Goal: Task Accomplishment & Management: Use online tool/utility

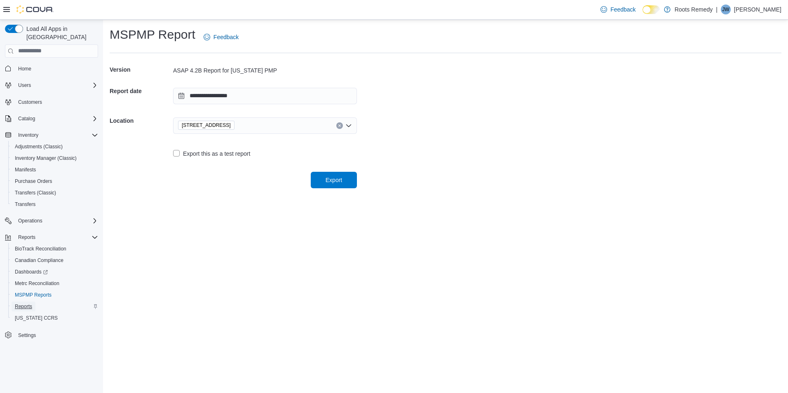
click at [24, 303] on span "Reports" at bounding box center [23, 306] width 17 height 7
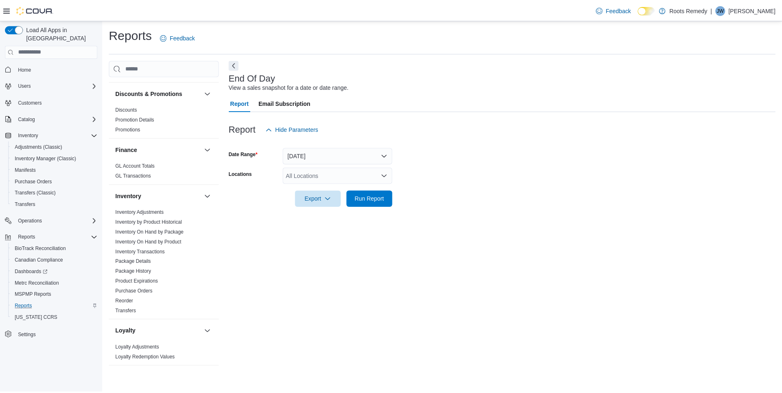
scroll to position [165, 0]
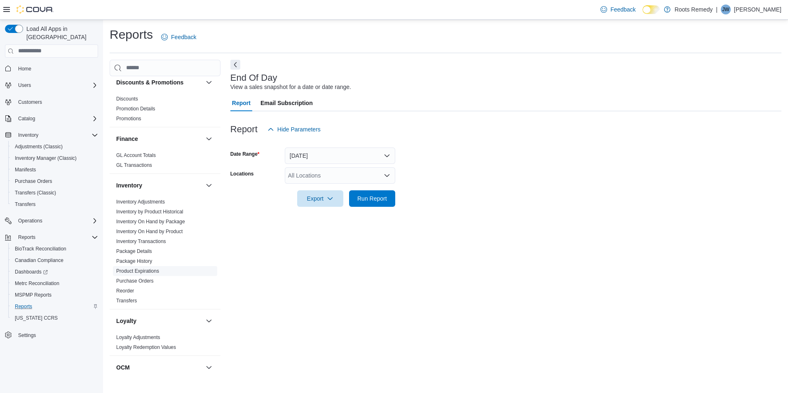
click at [145, 270] on link "Product Expirations" at bounding box center [137, 271] width 43 height 6
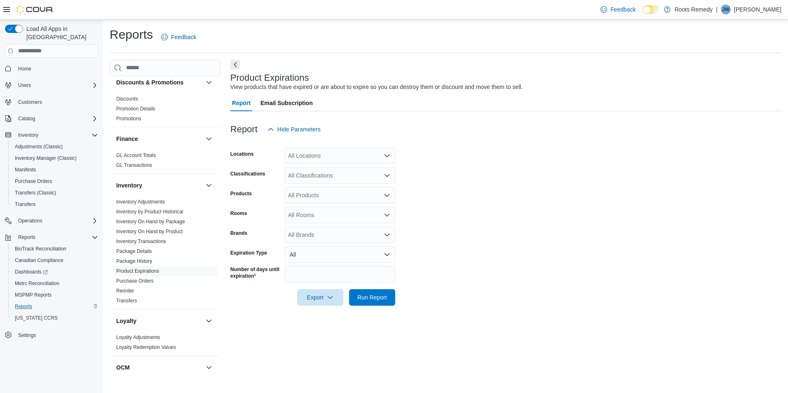
click at [386, 158] on icon "Open list of options" at bounding box center [387, 155] width 7 height 7
click at [321, 184] on span "[STREET_ADDRESS]" at bounding box center [331, 182] width 57 height 8
click at [326, 170] on span "Roots Remedy" at bounding box center [317, 170] width 38 height 8
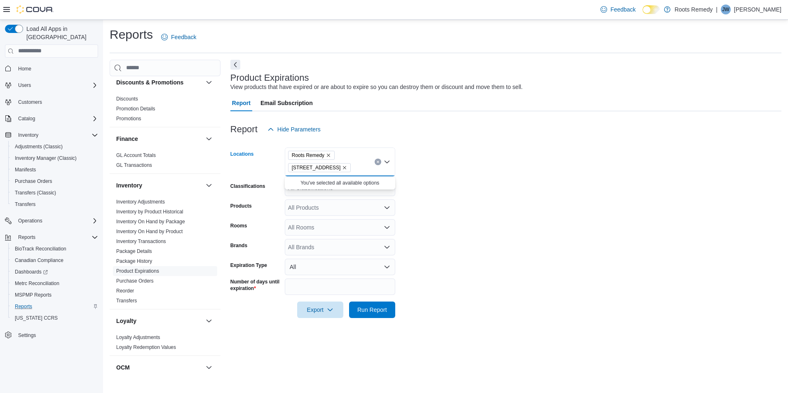
click at [431, 206] on form "Locations Roots Remedy [STREET_ADDRESS] Selected. Roots Remedy, [STREET_ADDRESS…" at bounding box center [505, 228] width 551 height 181
click at [385, 191] on icon "Open list of options" at bounding box center [387, 188] width 7 height 7
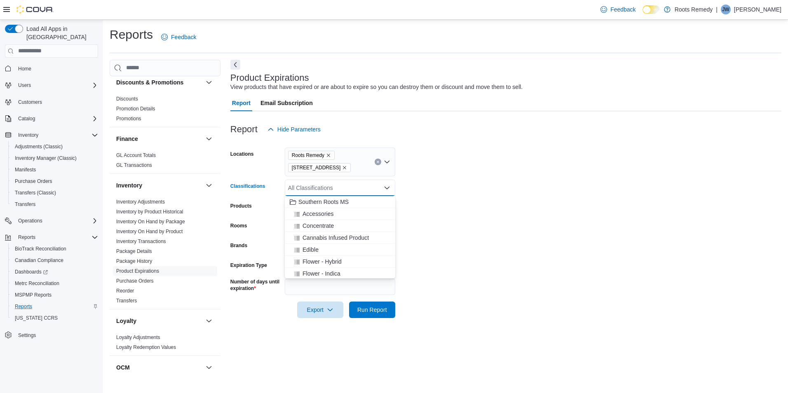
click at [429, 227] on form "Locations Roots Remedy [STREET_ADDRESS] Classifications All Classifications Com…" at bounding box center [505, 228] width 551 height 181
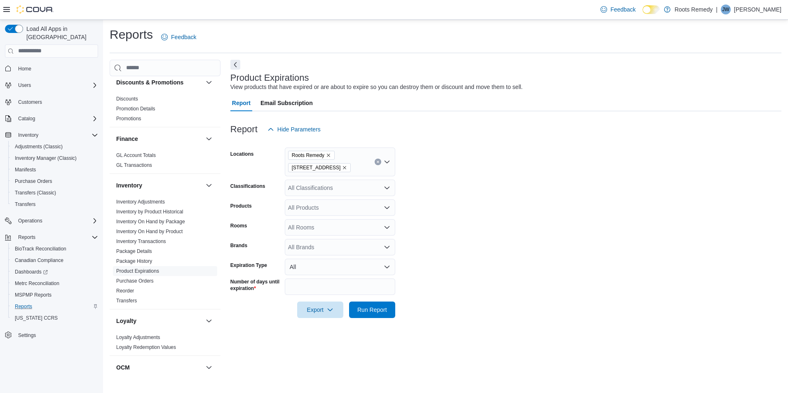
click at [388, 210] on icon "Open list of options" at bounding box center [387, 207] width 7 height 7
click at [434, 209] on form "Locations Roots Remedy [STREET_ADDRESS] Classifications All Classifications Pro…" at bounding box center [505, 228] width 551 height 181
click at [371, 310] on span "Run Report" at bounding box center [372, 309] width 30 height 8
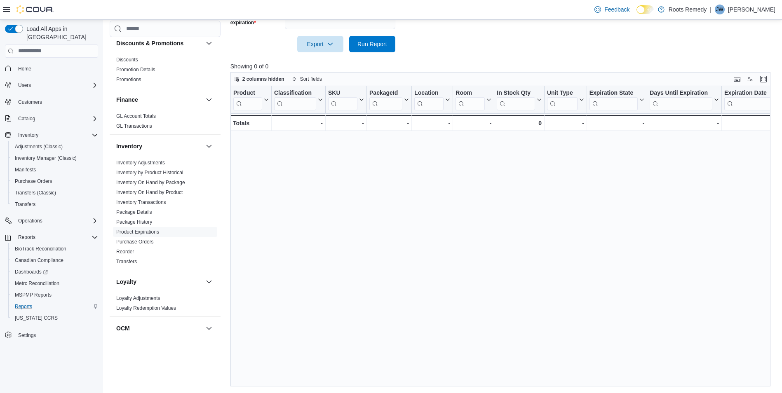
scroll to position [101, 0]
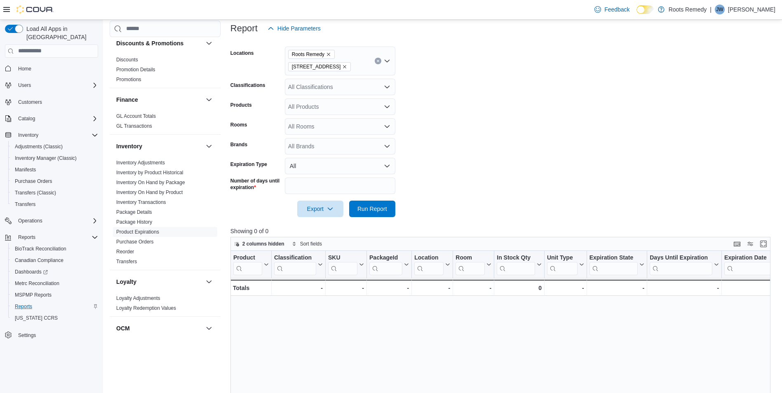
click at [387, 106] on icon "Open list of options" at bounding box center [387, 106] width 7 height 7
click at [392, 87] on div "All Classifications" at bounding box center [340, 87] width 110 height 16
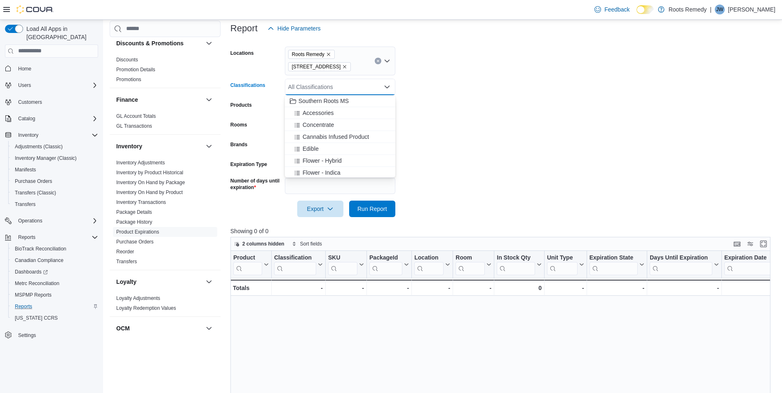
click at [390, 88] on div "All Classifications" at bounding box center [340, 87] width 110 height 16
click at [326, 124] on span "Concentrate" at bounding box center [318, 125] width 31 height 8
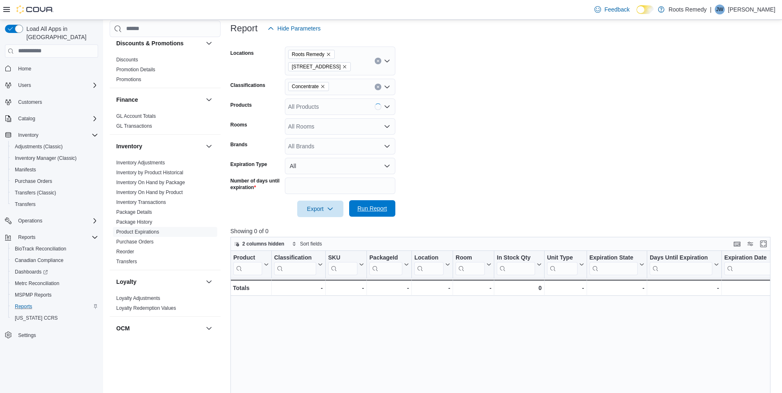
click at [373, 210] on span "Run Report" at bounding box center [372, 208] width 30 height 8
click at [375, 61] on button "Clear input" at bounding box center [378, 61] width 7 height 7
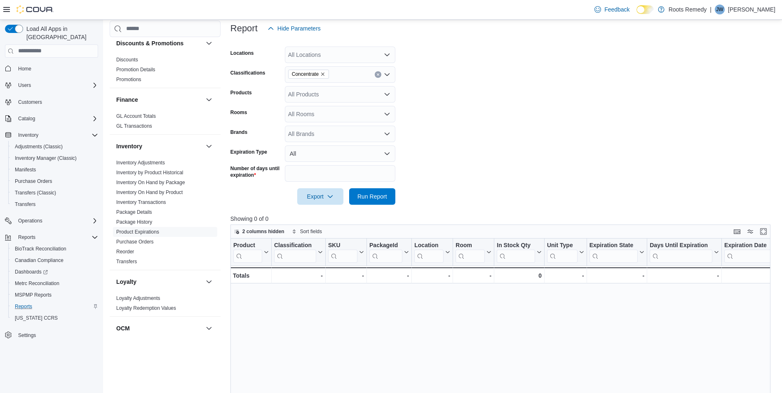
drag, startPoint x: 475, startPoint y: 81, endPoint x: 455, endPoint y: 141, distance: 62.8
click at [475, 82] on form "Locations All Locations Classifications Concentrate Products All Products Rooms…" at bounding box center [503, 121] width 546 height 168
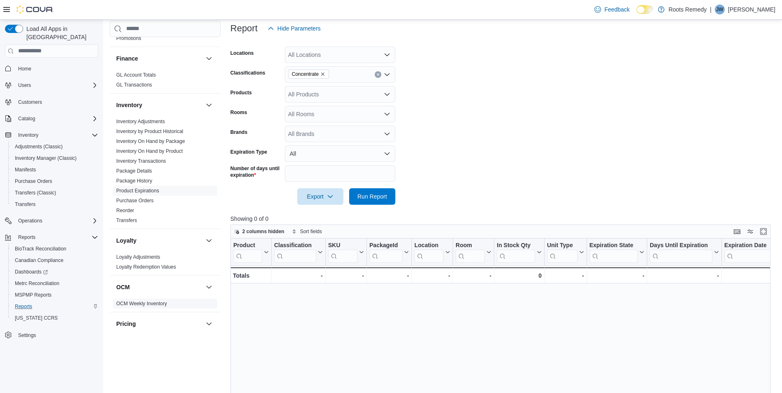
click at [157, 304] on link "OCM Weekly Inventory" at bounding box center [141, 304] width 51 height 6
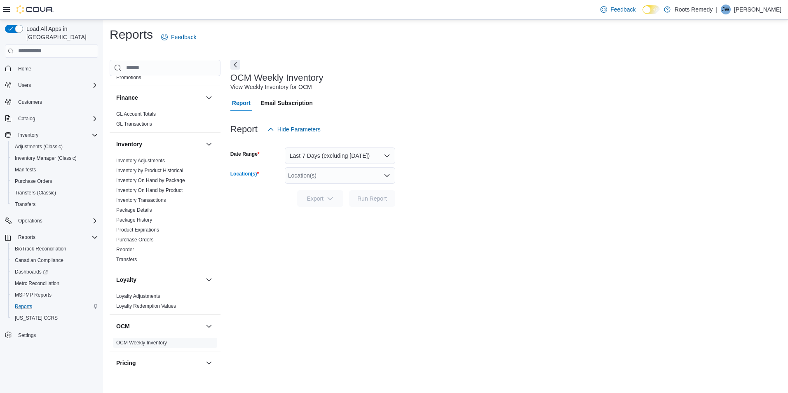
click at [392, 174] on div "Location(s)" at bounding box center [340, 175] width 110 height 16
click at [314, 205] on span "[STREET_ADDRESS]" at bounding box center [331, 201] width 57 height 8
click at [414, 242] on div "OCM Weekly Inventory View Weekly Inventory for OCM Report Email Subscription Re…" at bounding box center [505, 216] width 551 height 312
click at [381, 199] on span "Run Report" at bounding box center [372, 198] width 30 height 8
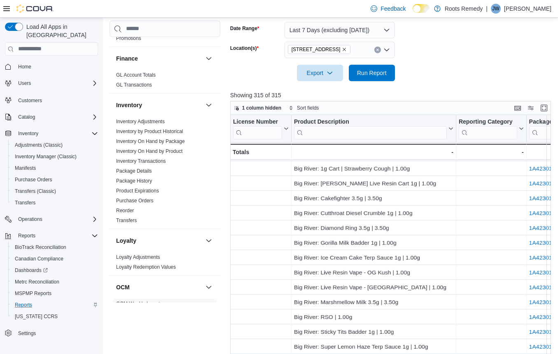
scroll to position [206, 0]
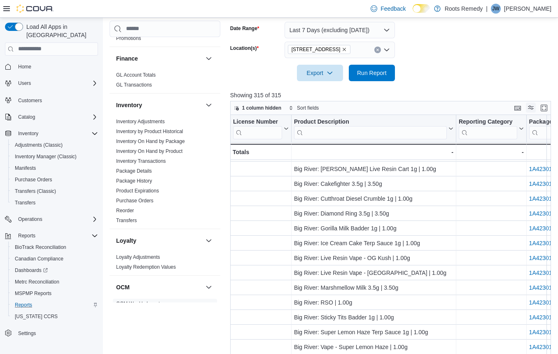
click at [536, 110] on button "Display options" at bounding box center [531, 108] width 10 height 10
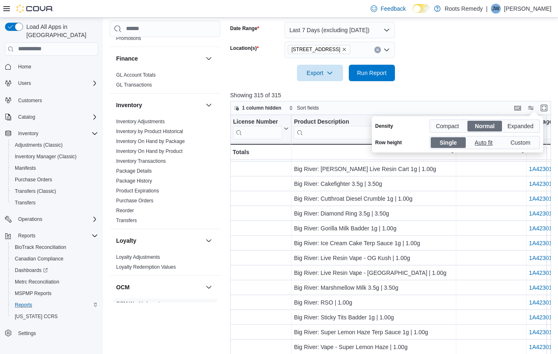
click at [487, 141] on span "Auto fit" at bounding box center [485, 142] width 20 height 12
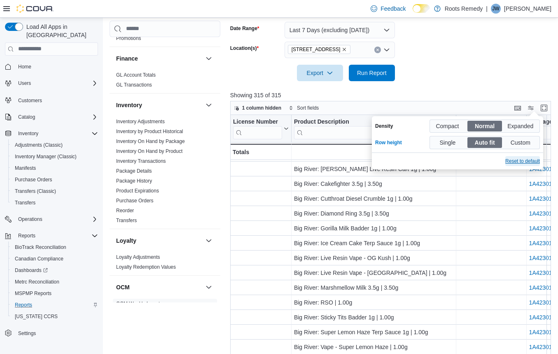
click at [521, 159] on span "Reset to default" at bounding box center [523, 161] width 35 height 7
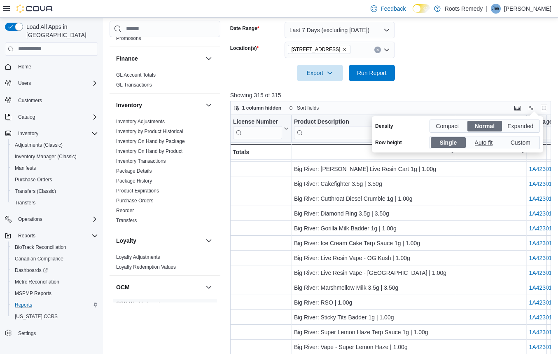
click at [483, 141] on span "Auto fit" at bounding box center [485, 142] width 20 height 12
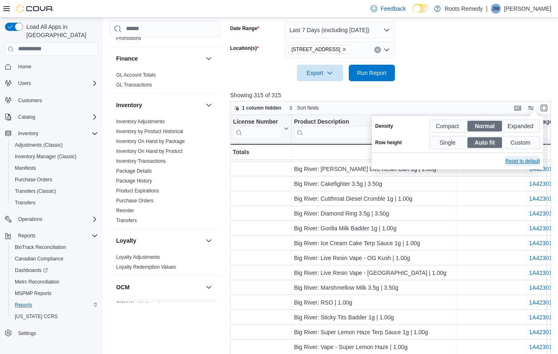
click at [519, 161] on span "Reset to default" at bounding box center [523, 161] width 35 height 7
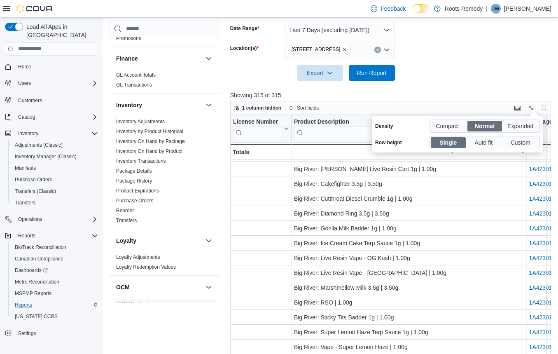
click at [516, 51] on form "Date Range Last 7 Days (excluding [DATE]) Location(s) [STREET_ADDRESS] Export R…" at bounding box center [392, 46] width 324 height 69
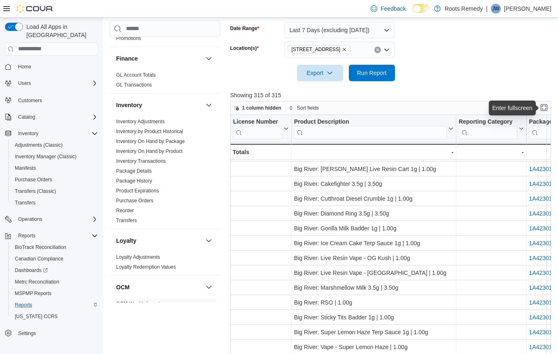
click at [545, 107] on button "Enter fullscreen" at bounding box center [544, 108] width 10 height 10
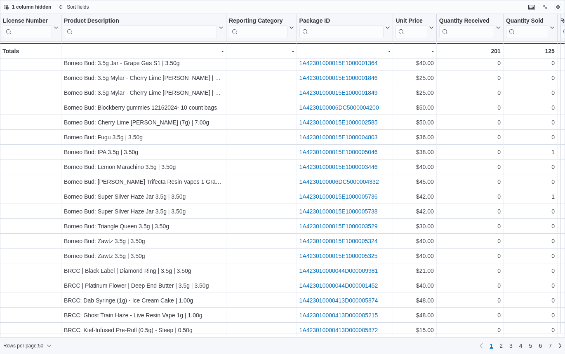
scroll to position [467, 0]
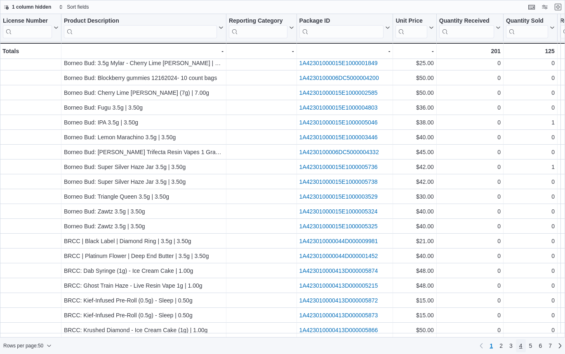
click at [519, 346] on span "4" at bounding box center [520, 346] width 3 height 8
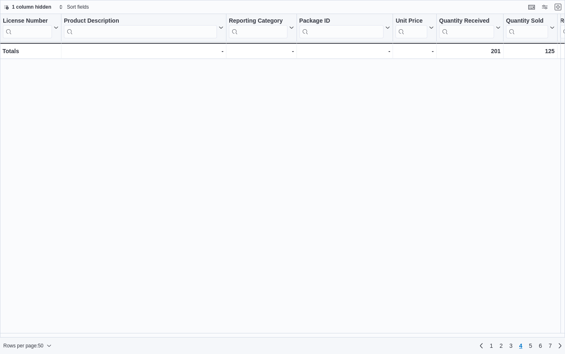
scroll to position [0, 0]
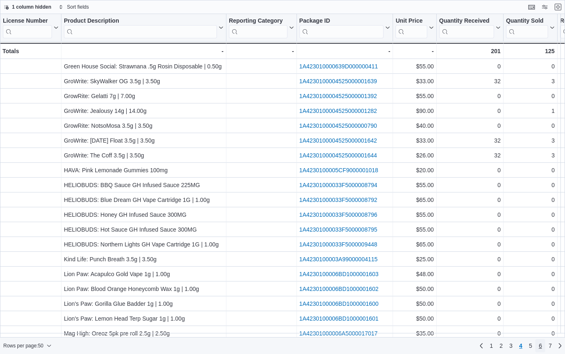
click at [539, 347] on span "6" at bounding box center [539, 346] width 3 height 8
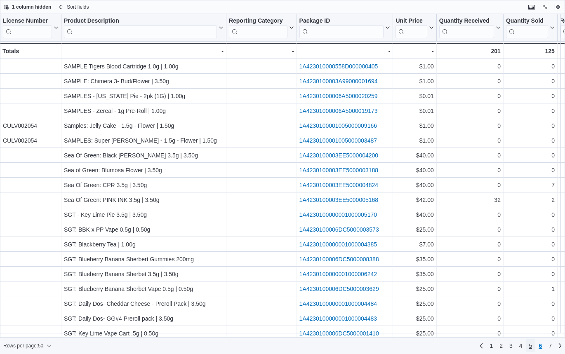
click at [526, 345] on link "5" at bounding box center [530, 345] width 10 height 13
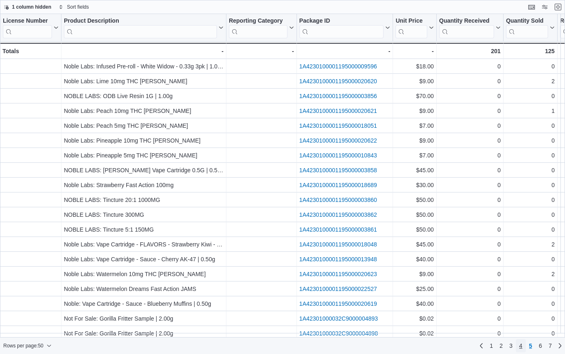
click at [521, 342] on span "4" at bounding box center [520, 346] width 3 height 8
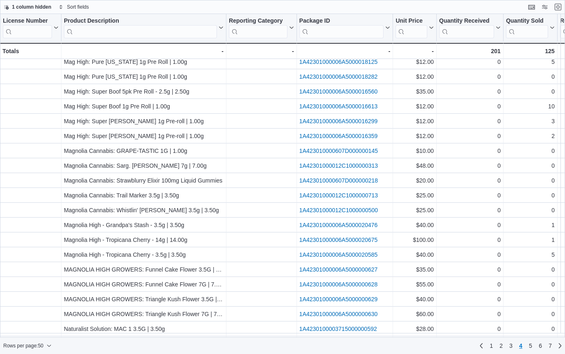
scroll to position [276, 0]
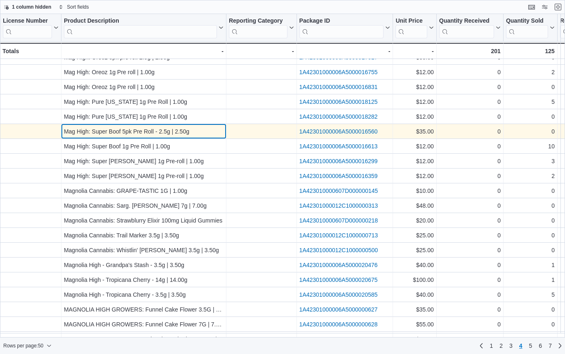
click at [219, 132] on div "Mag High: Super Boof 5pk Pre Roll - 2.5g | 2.50g" at bounding box center [143, 132] width 159 height 10
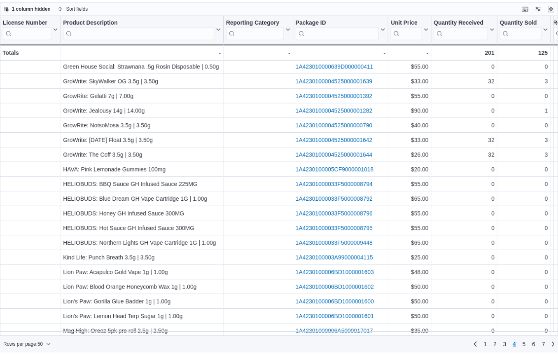
scroll to position [0, 0]
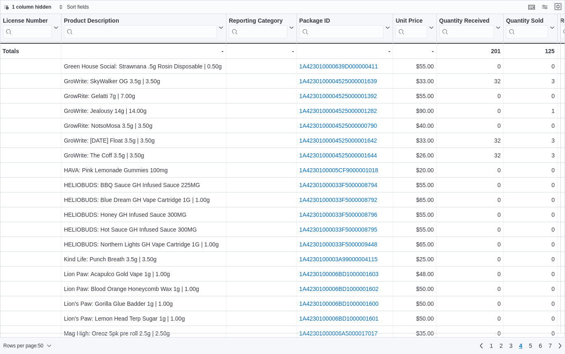
click at [558, 5] on button "Exit fullscreen" at bounding box center [558, 7] width 10 height 10
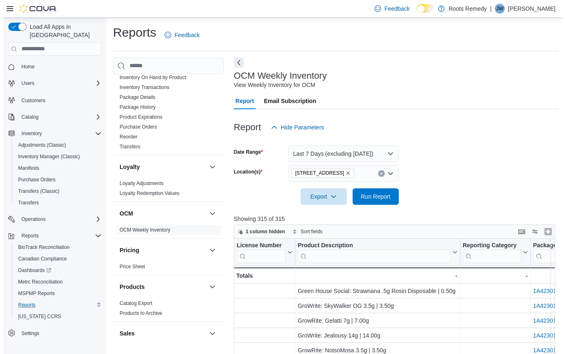
scroll to position [412, 0]
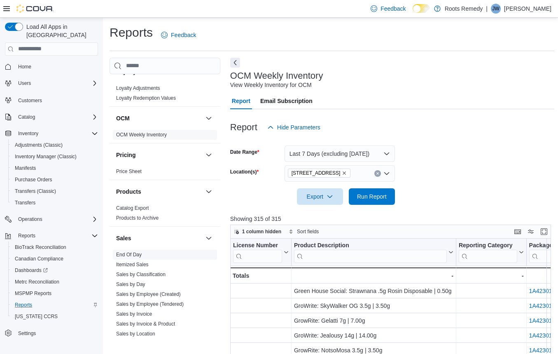
click at [138, 256] on link "End Of Day" at bounding box center [129, 255] width 26 height 6
